Goal: Use online tool/utility: Utilize a website feature to perform a specific function

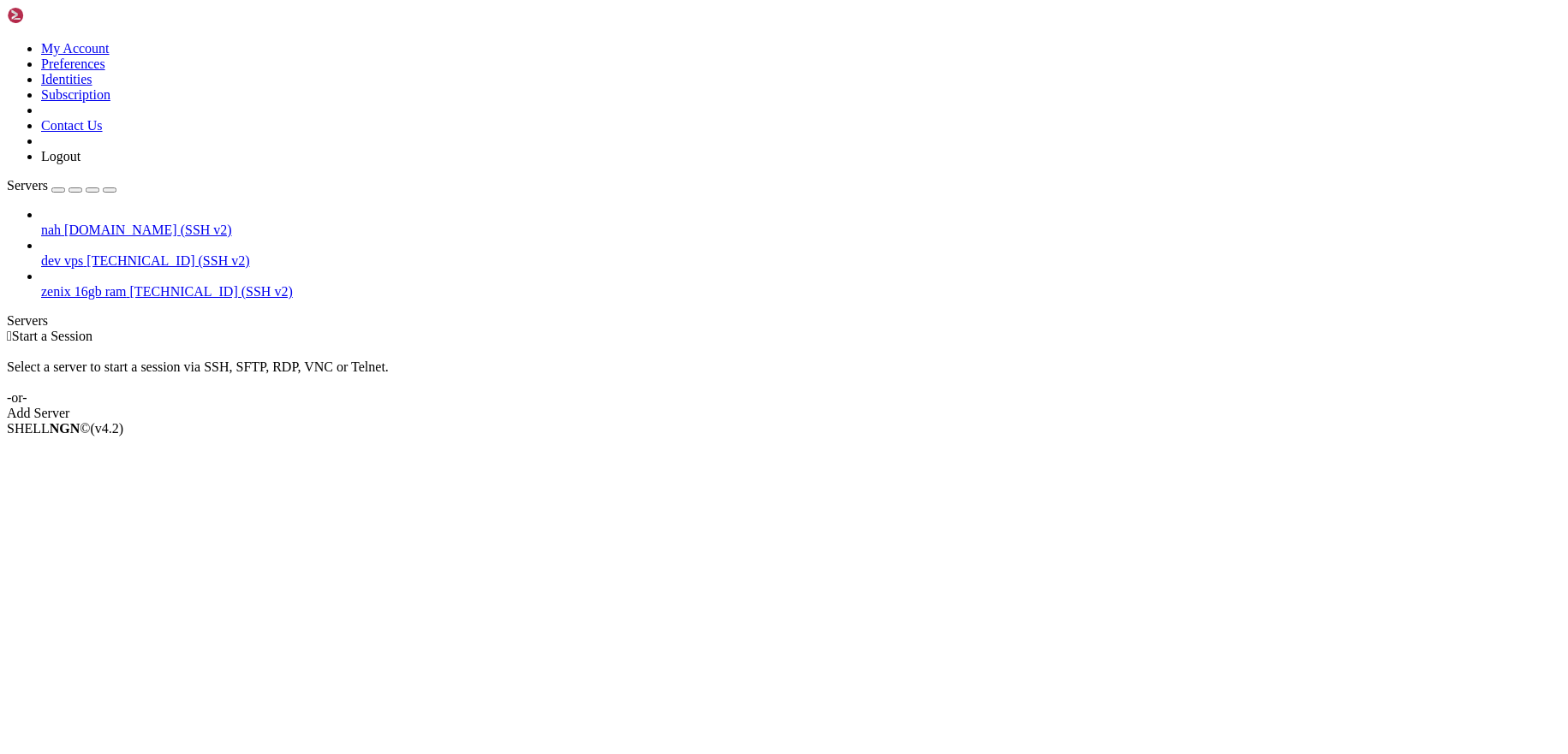
click at [113, 253] on span "[TECHNICAL_ID] (SSH v2)" at bounding box center [168, 260] width 163 height 15
click at [144, 223] on span "[DOMAIN_NAME] (SSH v2)" at bounding box center [148, 229] width 168 height 15
click at [86, 450] on span "Connect" at bounding box center [64, 457] width 46 height 15
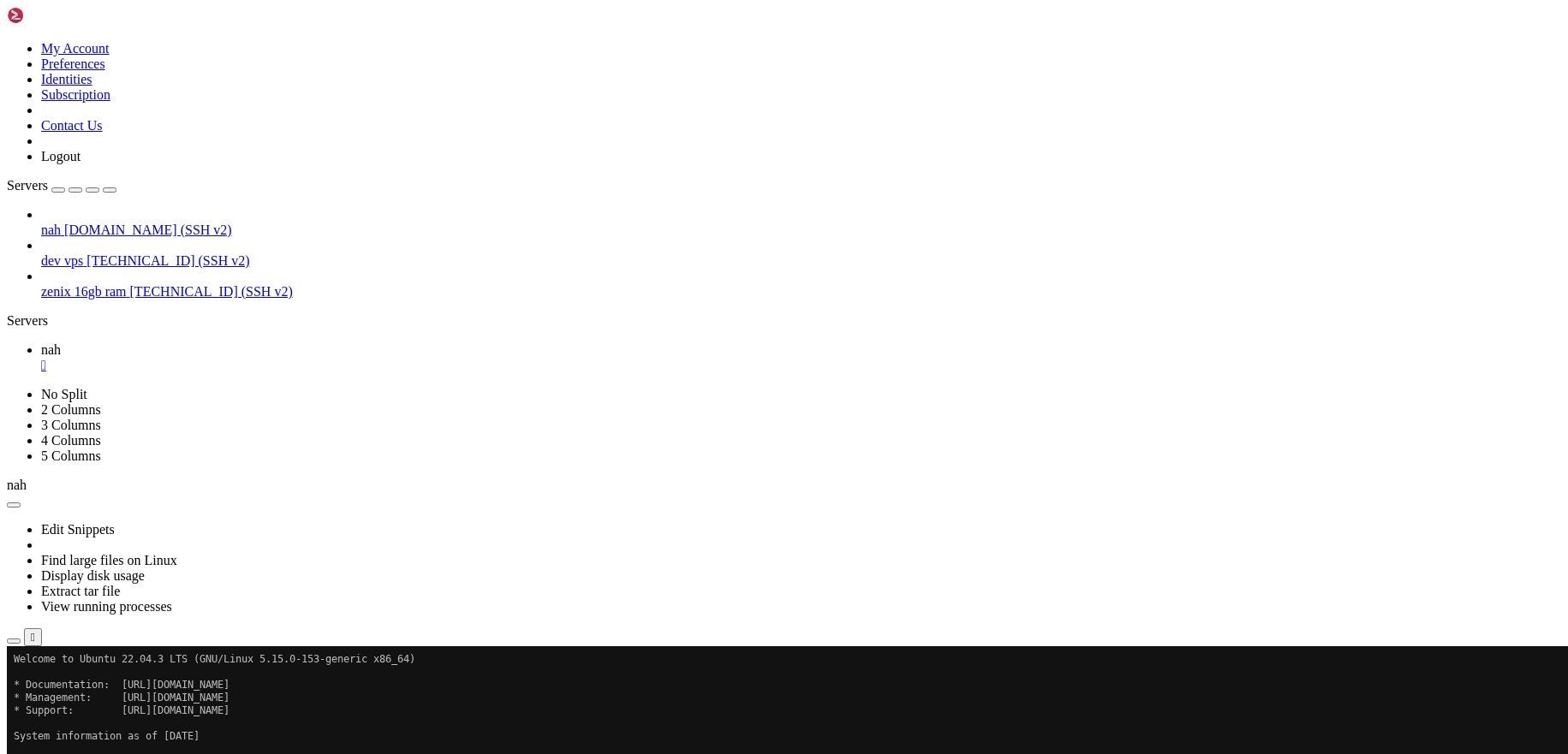
click at [76, 692] on button "Reconnect" at bounding box center [41, 701] width 69 height 18
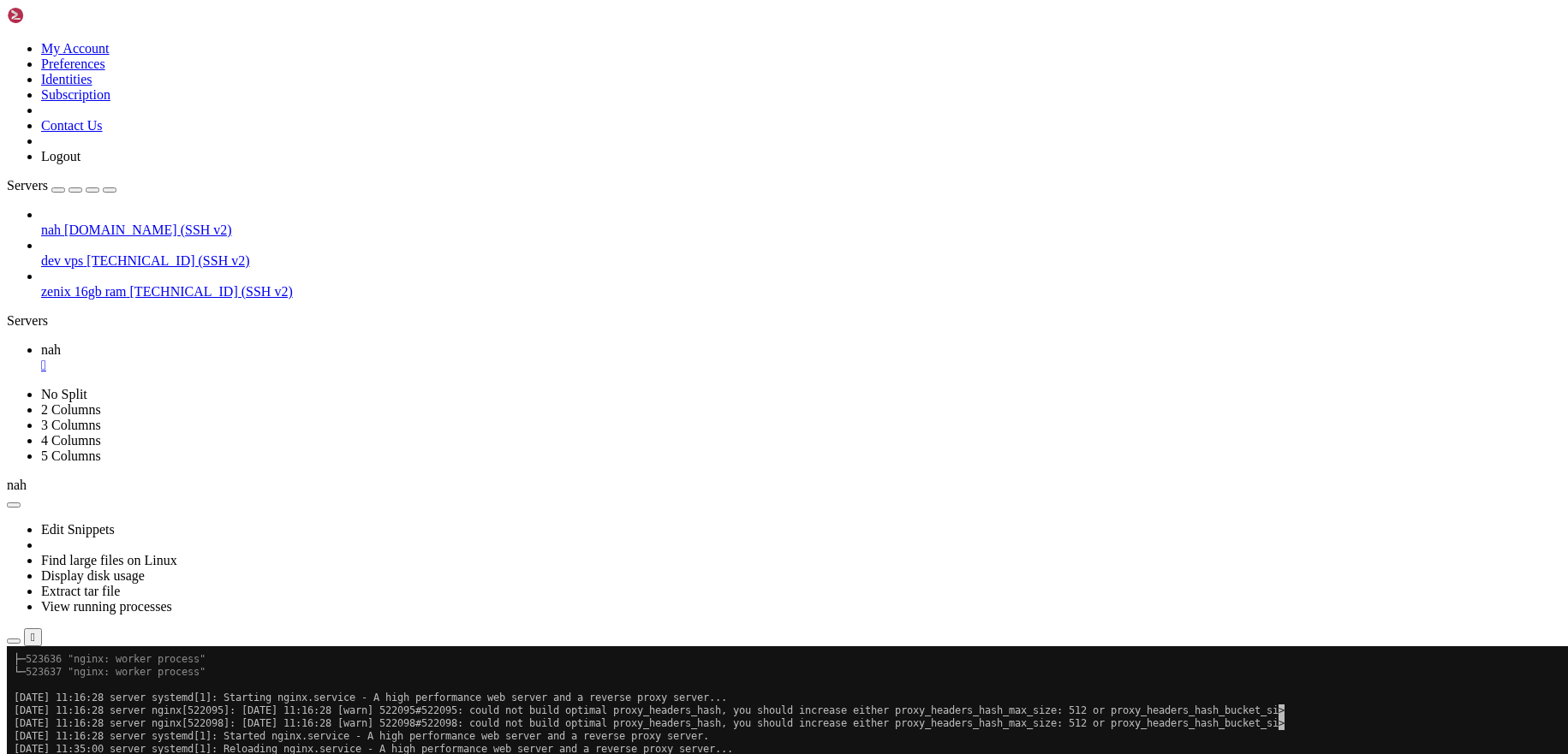
scroll to position [629, 0]
drag, startPoint x: 359, startPoint y: 1086, endPoint x: 306, endPoint y: 1075, distance: 54.1
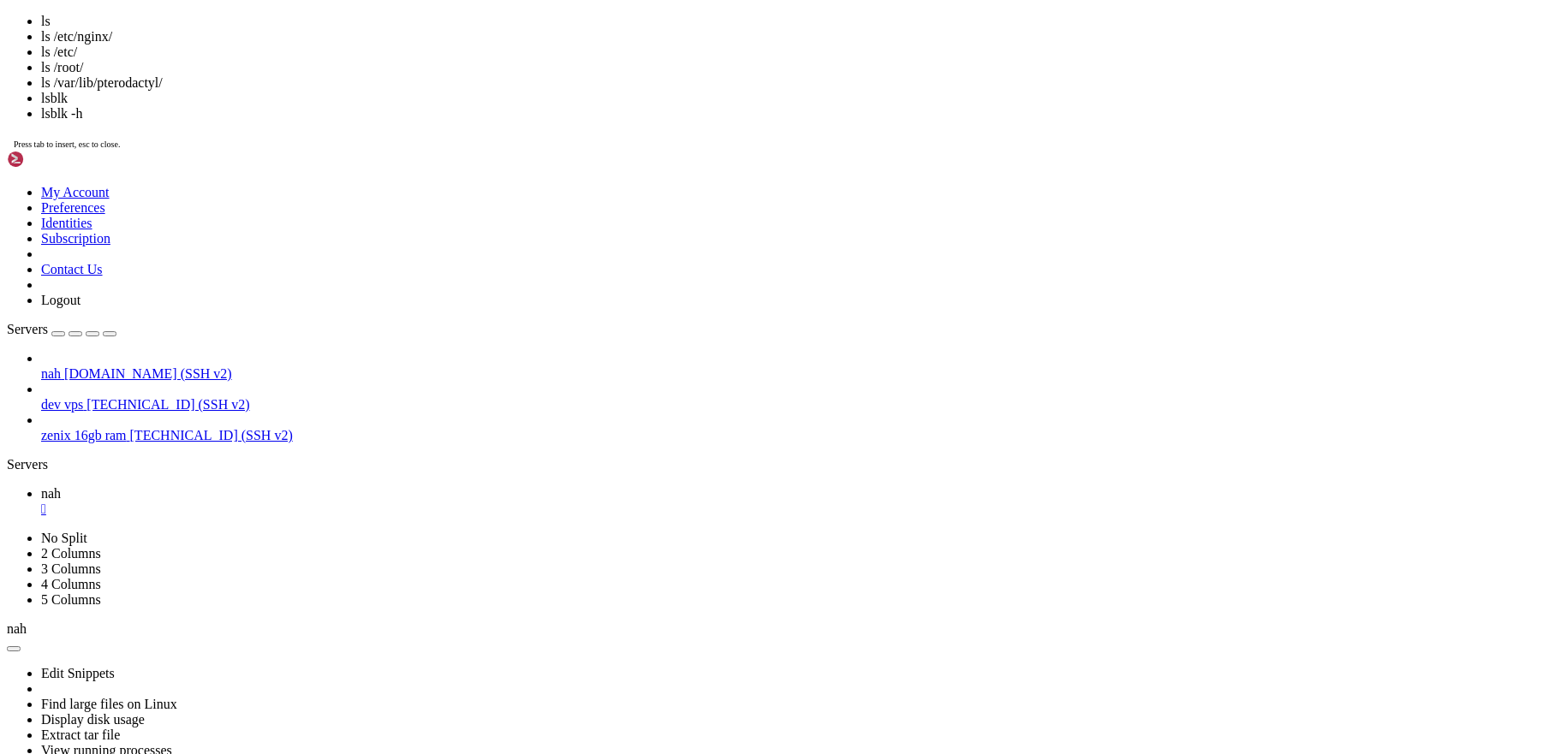
scroll to position [1297, 0]
